Goal: Register for event/course

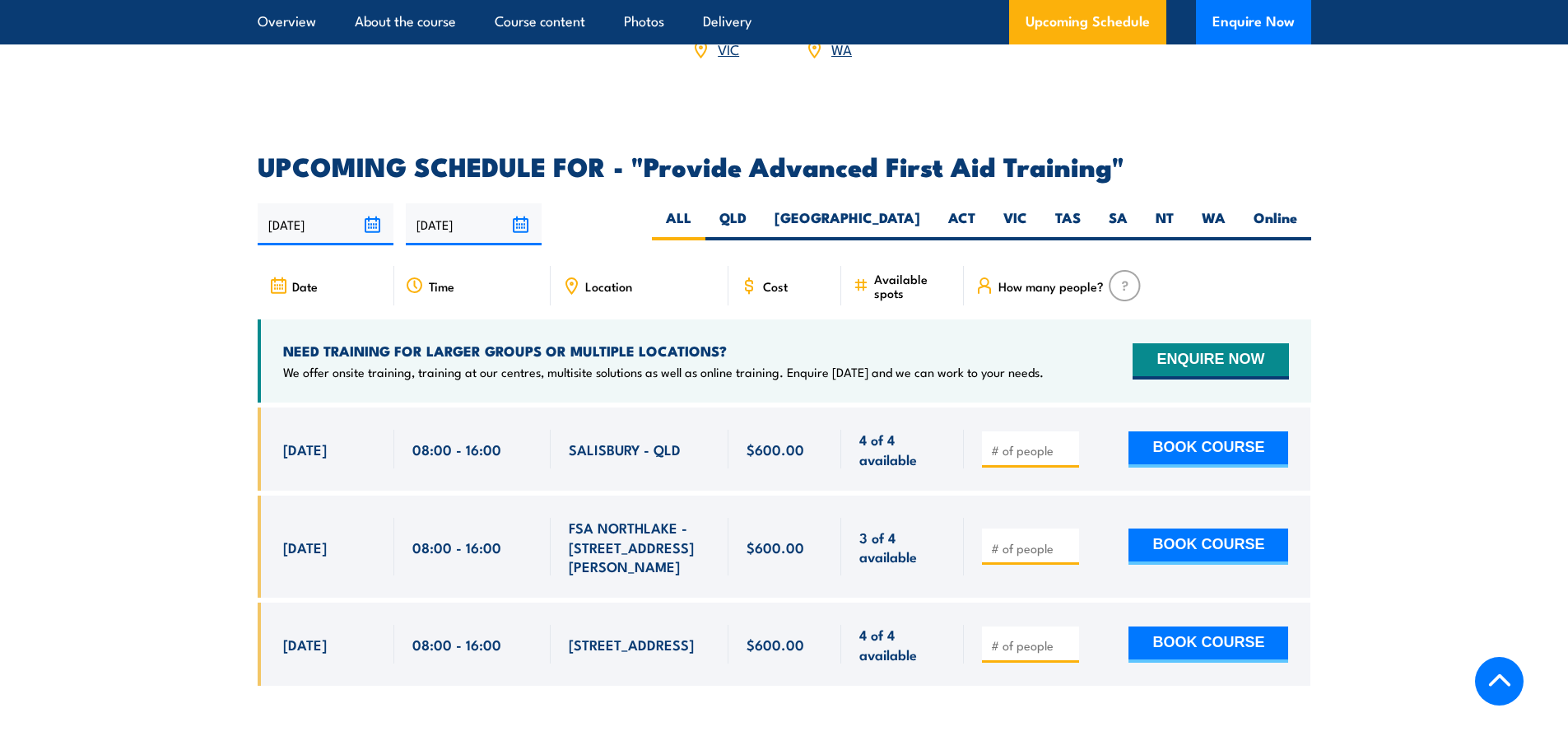
scroll to position [2551, 0]
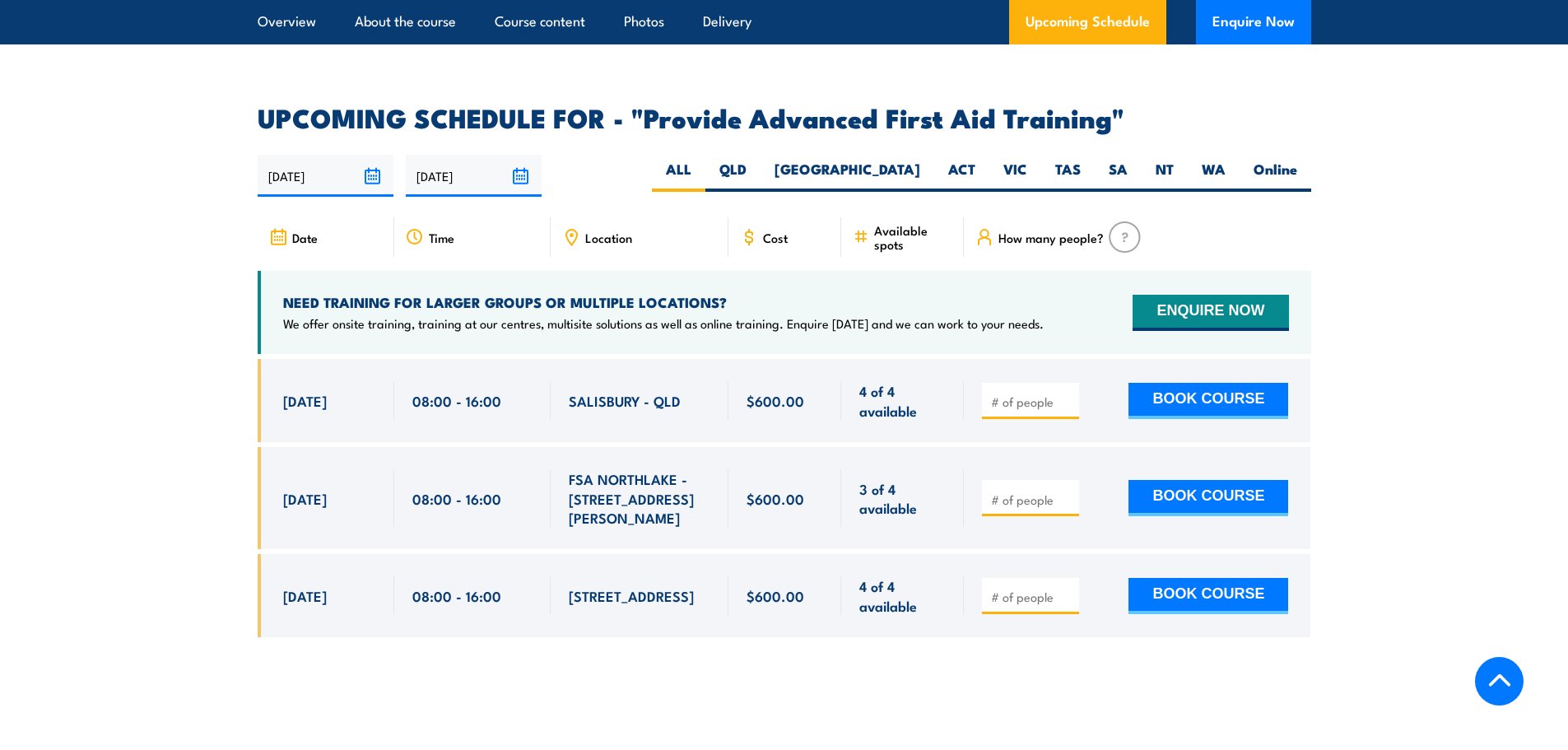
click at [625, 230] on span "Location" at bounding box center [609, 237] width 47 height 14
click at [574, 228] on icon at bounding box center [570, 236] width 18 height 18
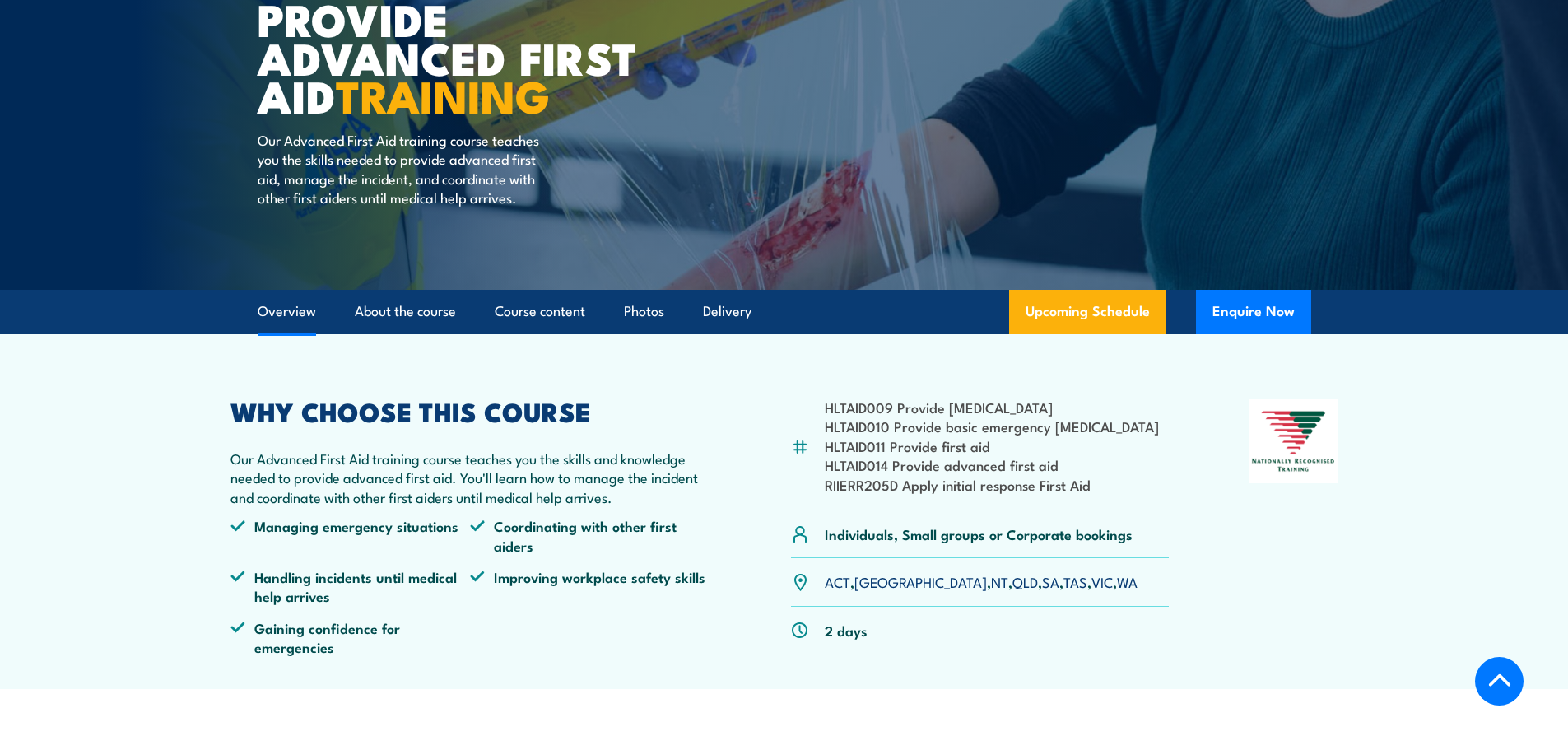
scroll to position [165, 0]
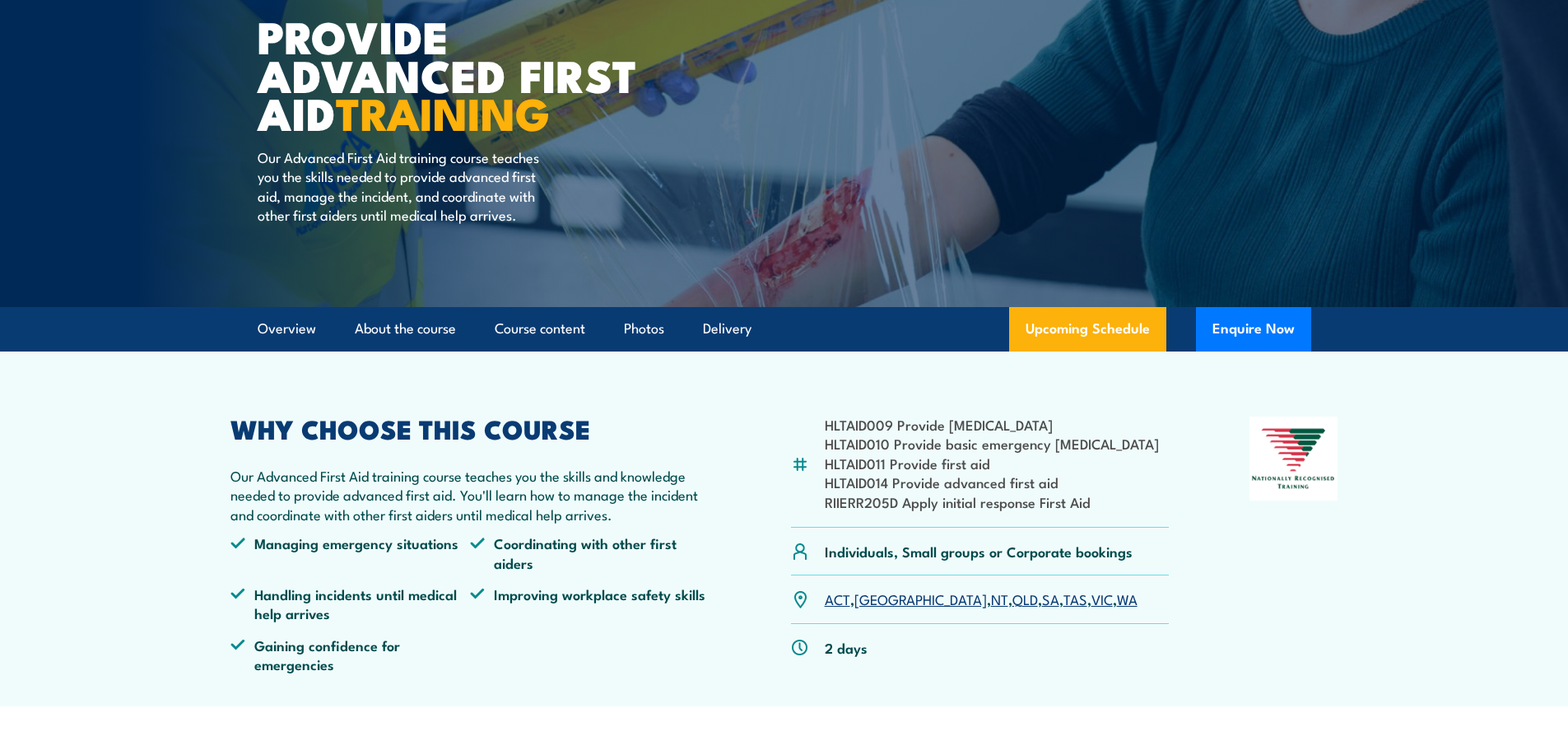
click at [1091, 601] on link "VIC" at bounding box center [1101, 598] width 22 height 20
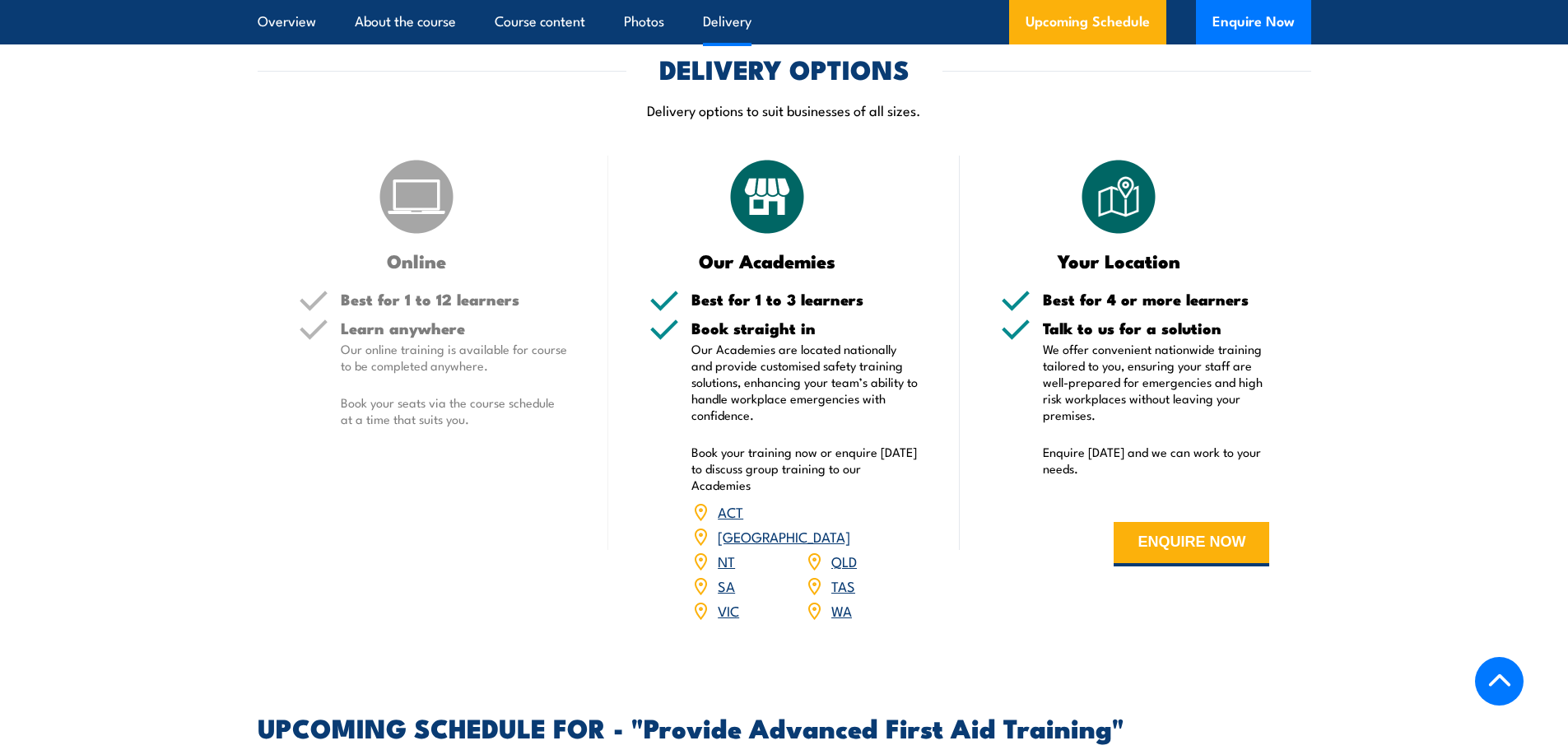
scroll to position [1872, 0]
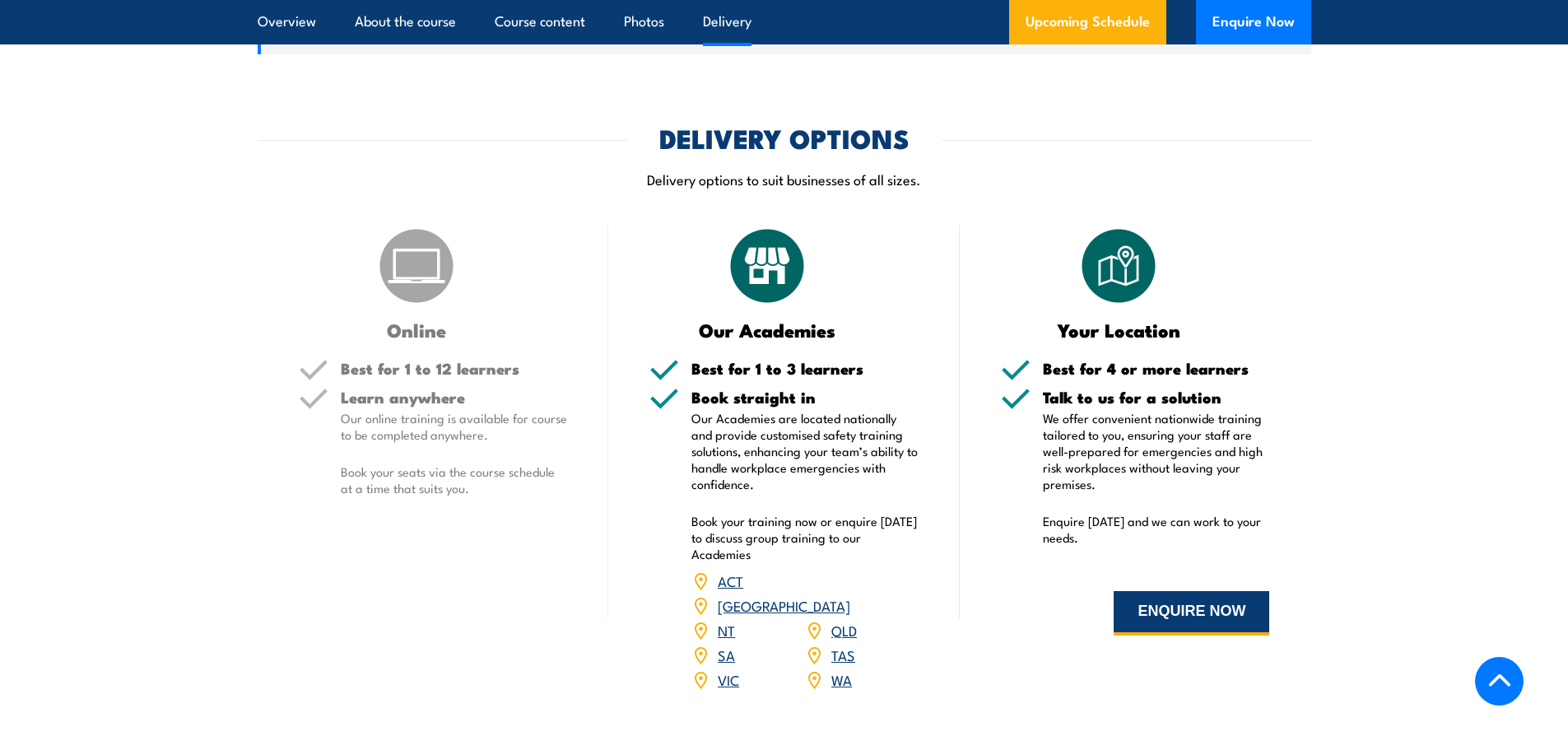
click at [1134, 590] on button "ENQUIRE NOW" at bounding box center [1191, 612] width 155 height 44
